Goal: Communication & Community: Answer question/provide support

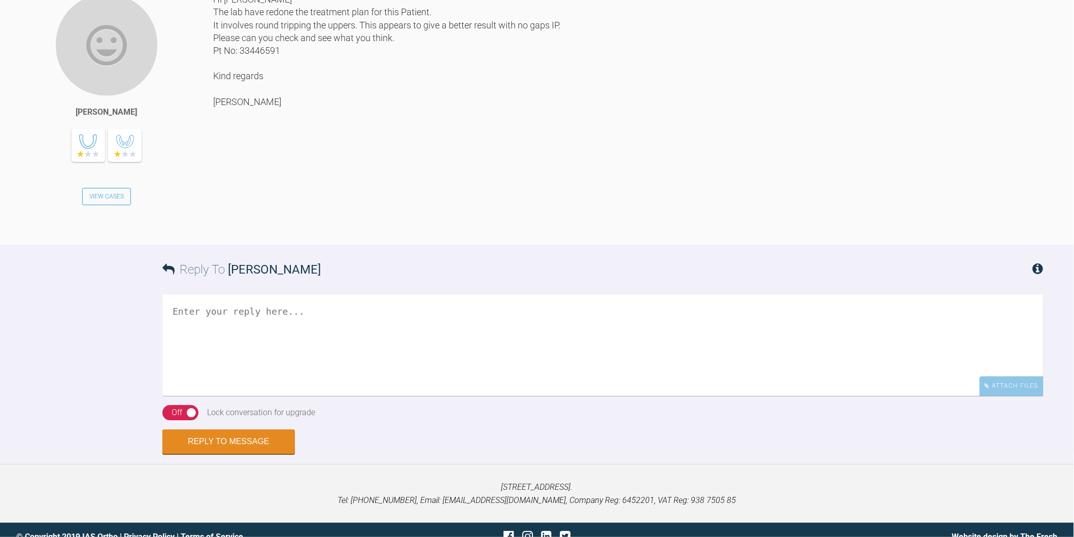
scroll to position [2626, 0]
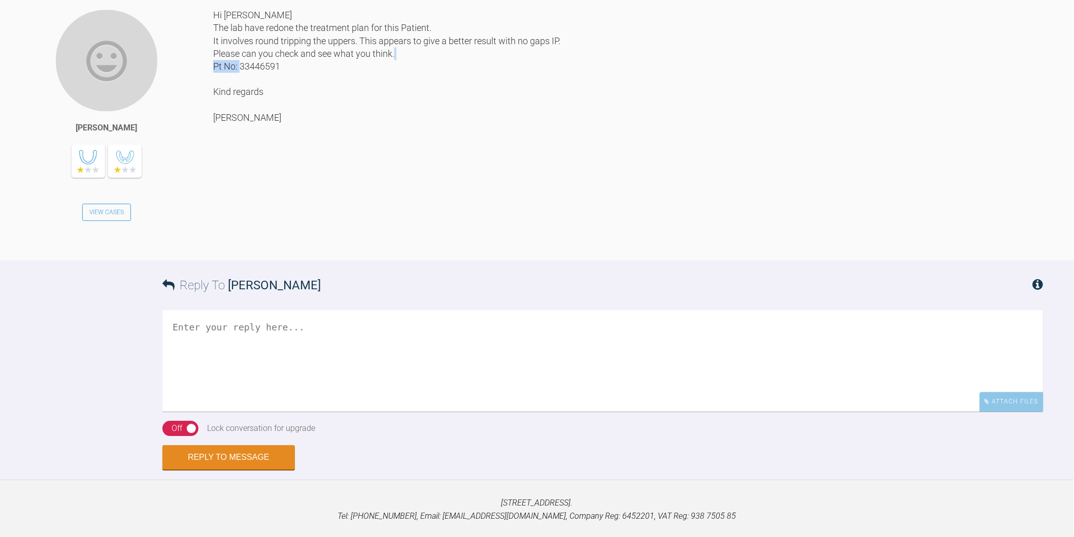
drag, startPoint x: 240, startPoint y: 206, endPoint x: 279, endPoint y: 207, distance: 39.1
click at [279, 207] on div "Hi Kelly The lab have redone the treatment plan for this Patient. It involves r…" at bounding box center [628, 127] width 830 height 236
copy div "33446591"
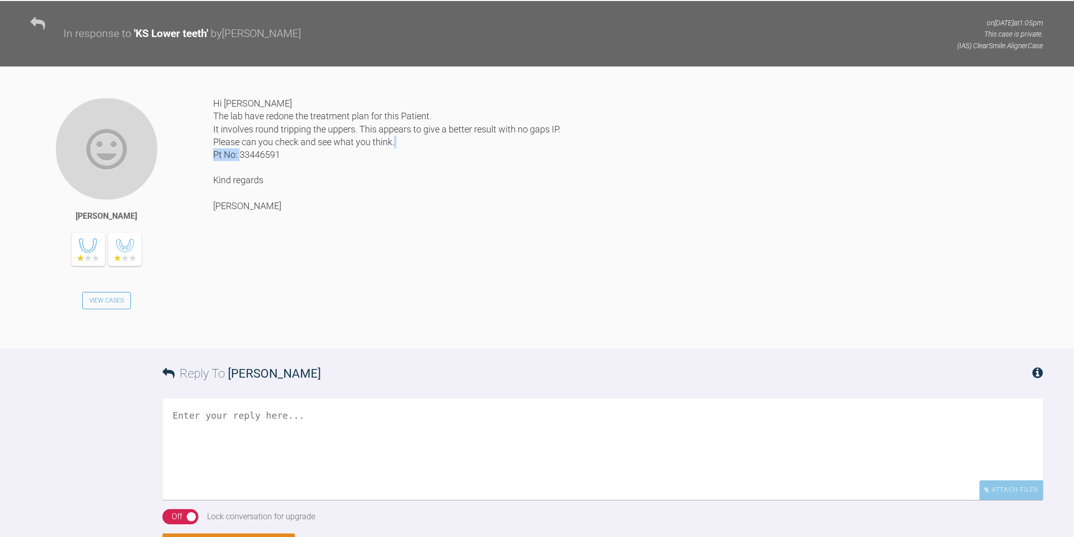
scroll to position [2682, 0]
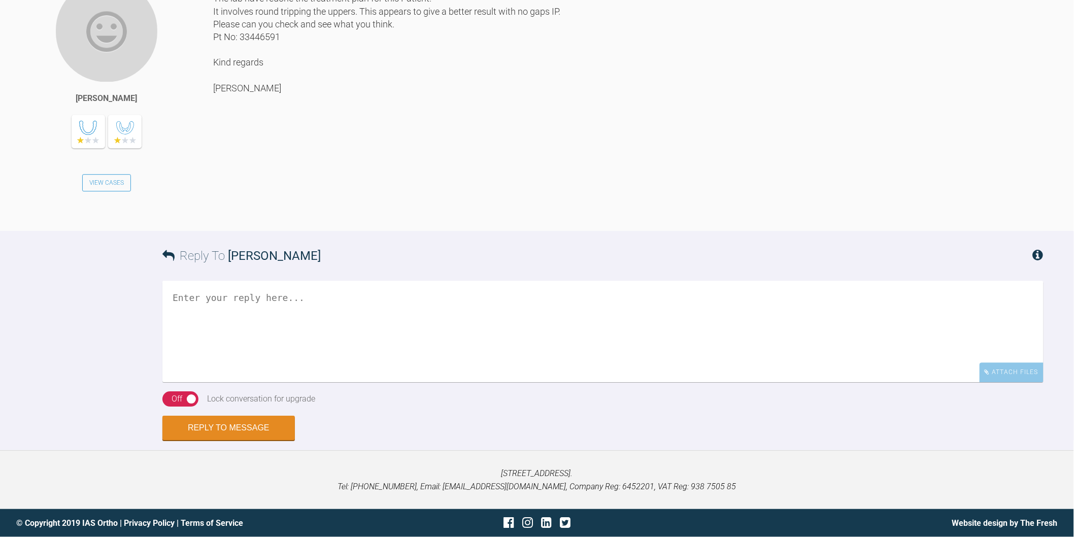
click at [357, 382] on textarea at bounding box center [602, 331] width 881 height 101
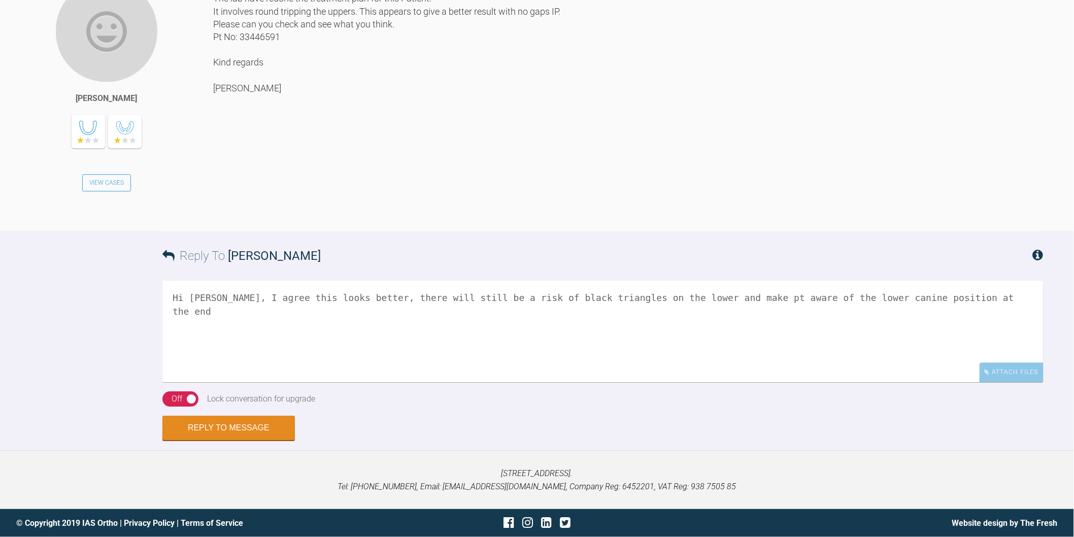
click at [986, 382] on textarea "Hi Rebecca, I agree this looks better, there will still be a risk of black tria…" at bounding box center [602, 331] width 881 height 101
type textarea "Hi Rebecca, I agree this looks better, there will still be a risk of black tria…"
click at [247, 435] on button "Reply to Message" at bounding box center [228, 429] width 132 height 24
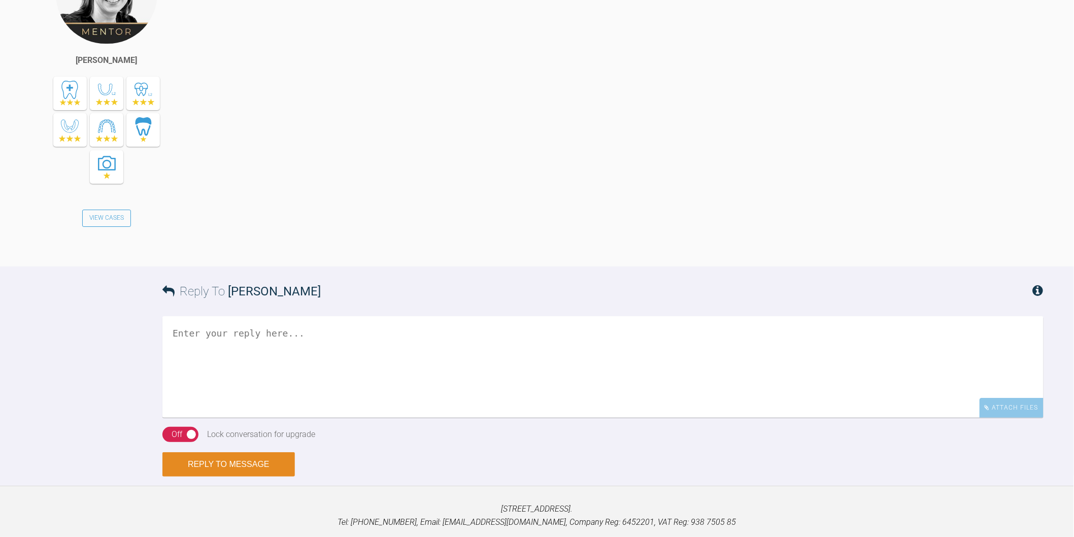
scroll to position [3215, 0]
